Goal: Task Accomplishment & Management: Use online tool/utility

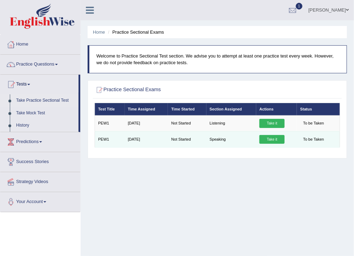
click at [275, 141] on link "Take it" at bounding box center [271, 139] width 25 height 9
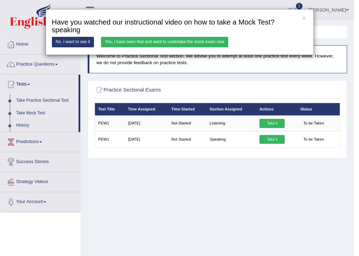
click at [138, 41] on link "Yes, I have seen that and want to undertake the mock exam now" at bounding box center [164, 42] width 127 height 10
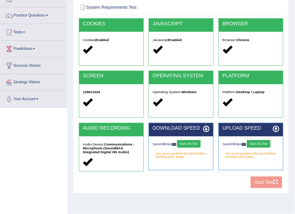
scroll to position [56, 0]
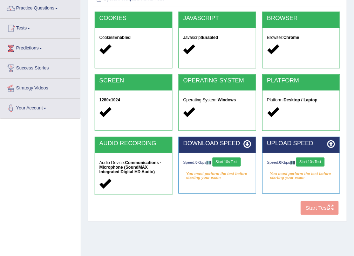
click at [225, 160] on button "Start 10s Test" at bounding box center [226, 161] width 28 height 9
click at [311, 162] on button "Start 10s Test" at bounding box center [310, 161] width 28 height 9
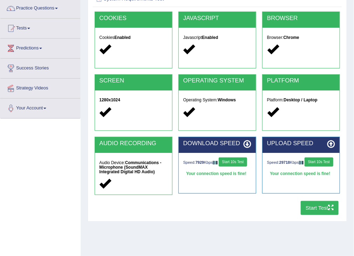
click at [305, 166] on button "Start 10s Test" at bounding box center [319, 161] width 28 height 9
click at [317, 209] on button "Start Test" at bounding box center [320, 208] width 38 height 14
